Goal: Find specific page/section: Find specific page/section

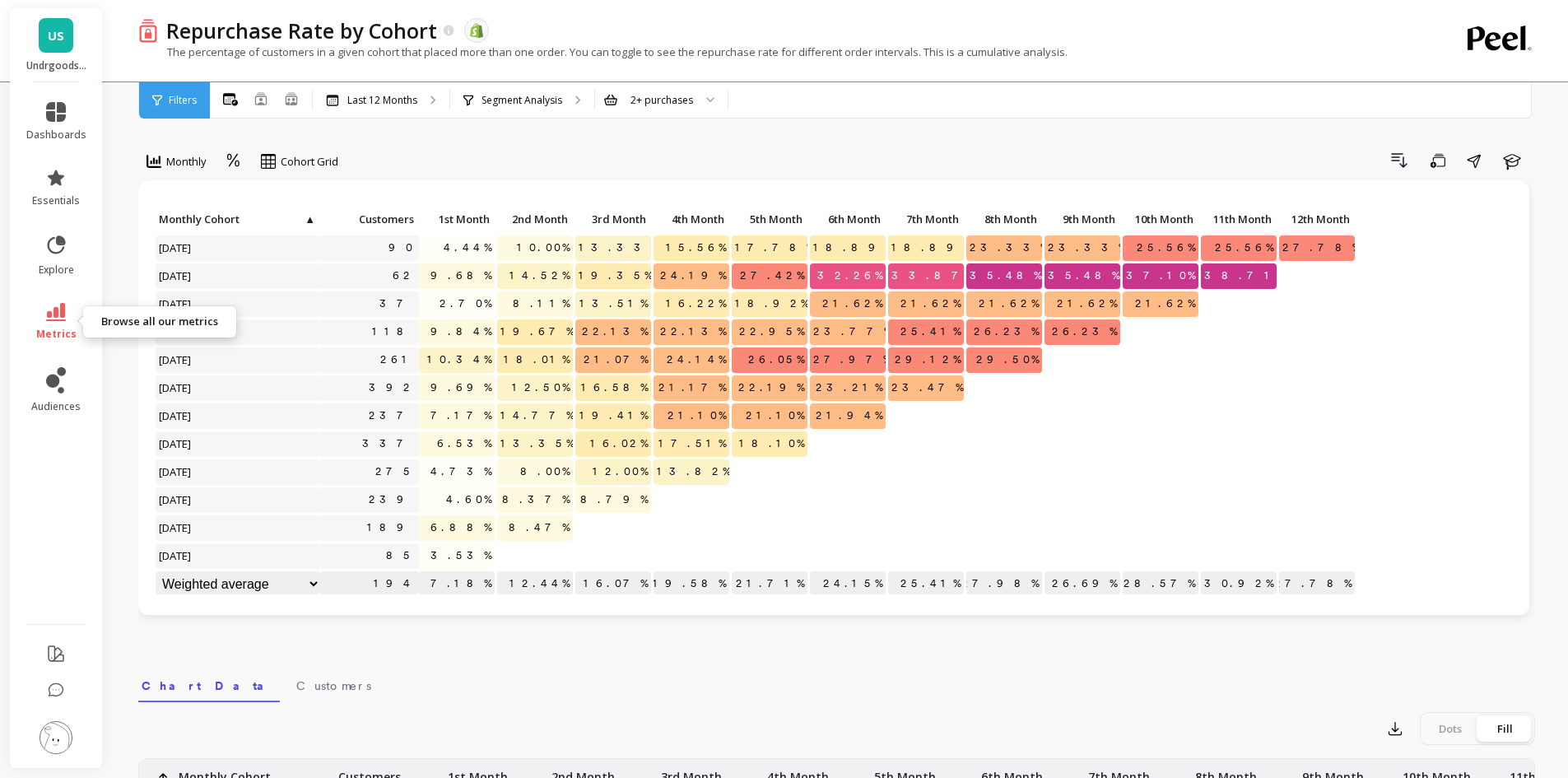
click at [61, 321] on link "metrics" at bounding box center [56, 321] width 60 height 38
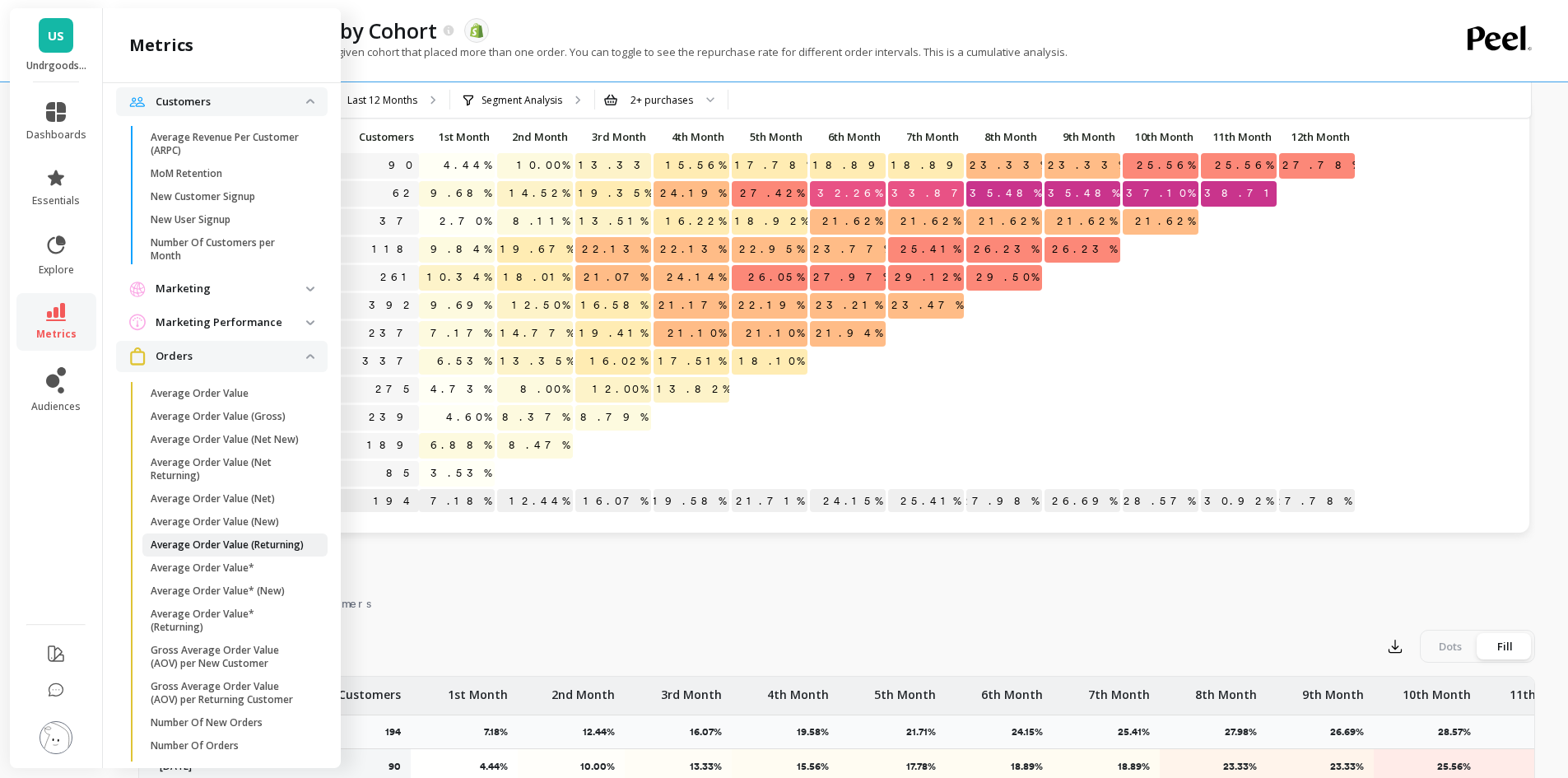
scroll to position [879, 0]
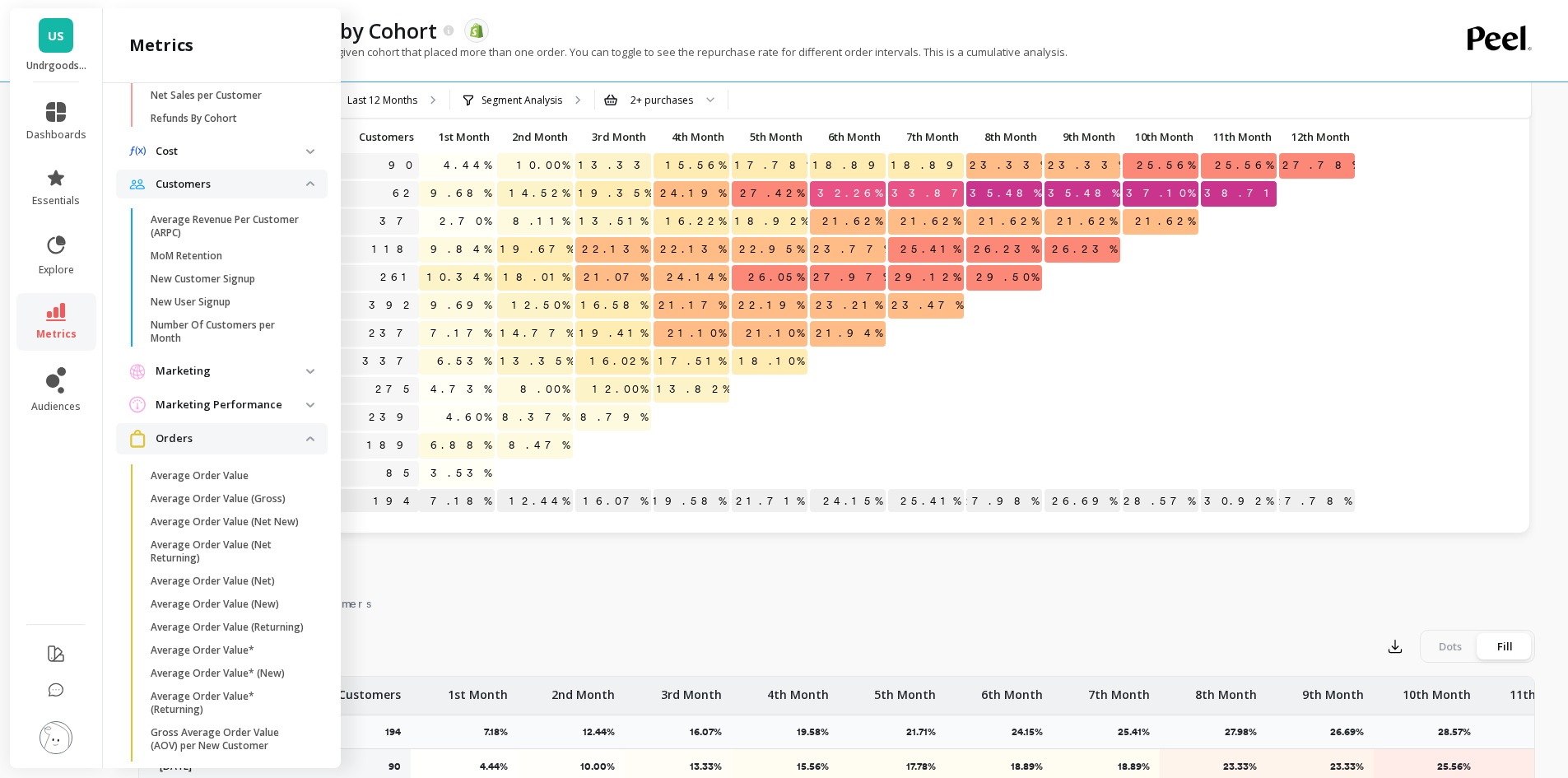
click at [289, 447] on p "Orders" at bounding box center [231, 438] width 151 height 17
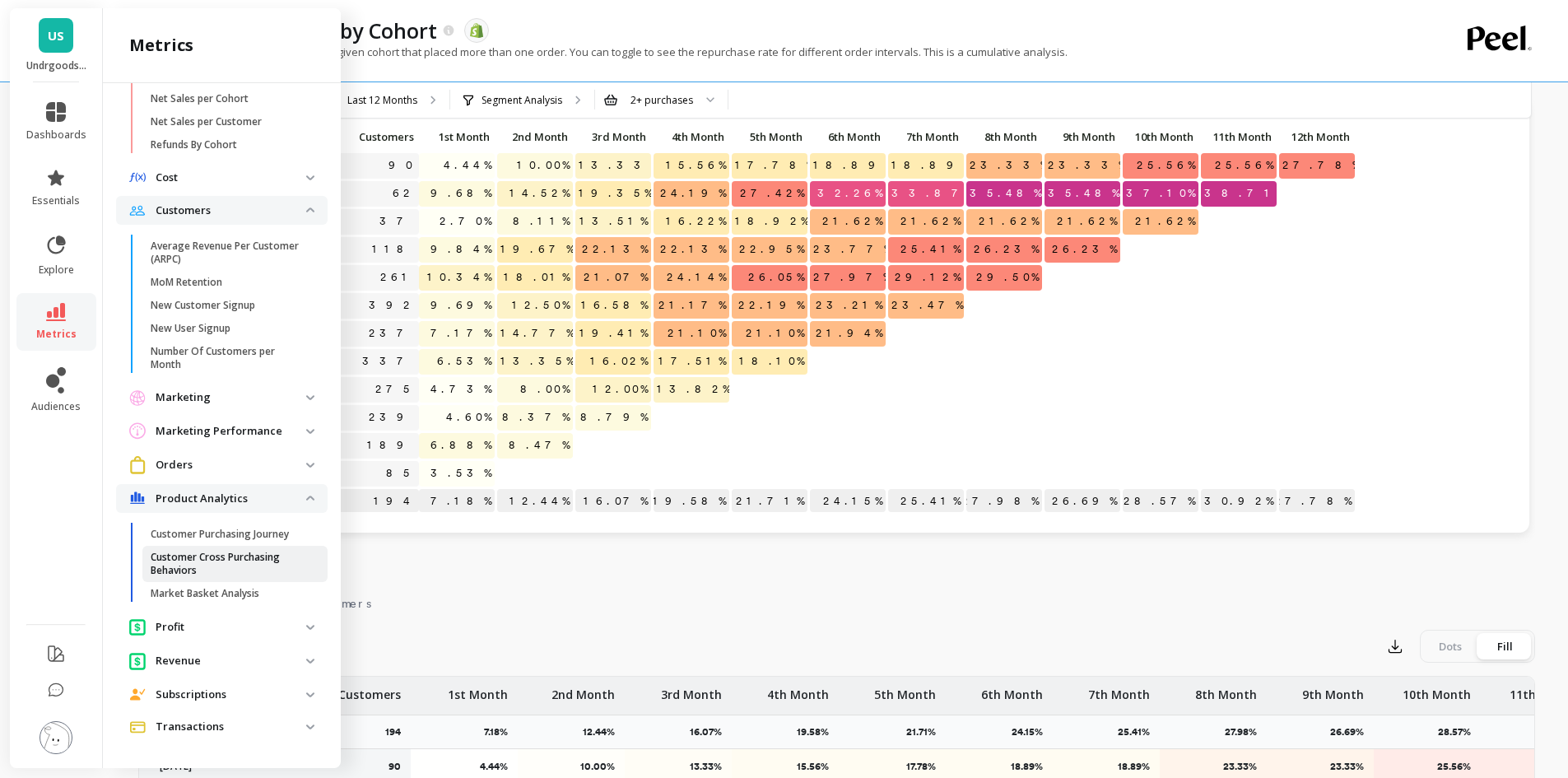
click at [224, 572] on p "Customer Cross Purchasing Behaviors" at bounding box center [229, 564] width 158 height 26
